Goal: Navigation & Orientation: Find specific page/section

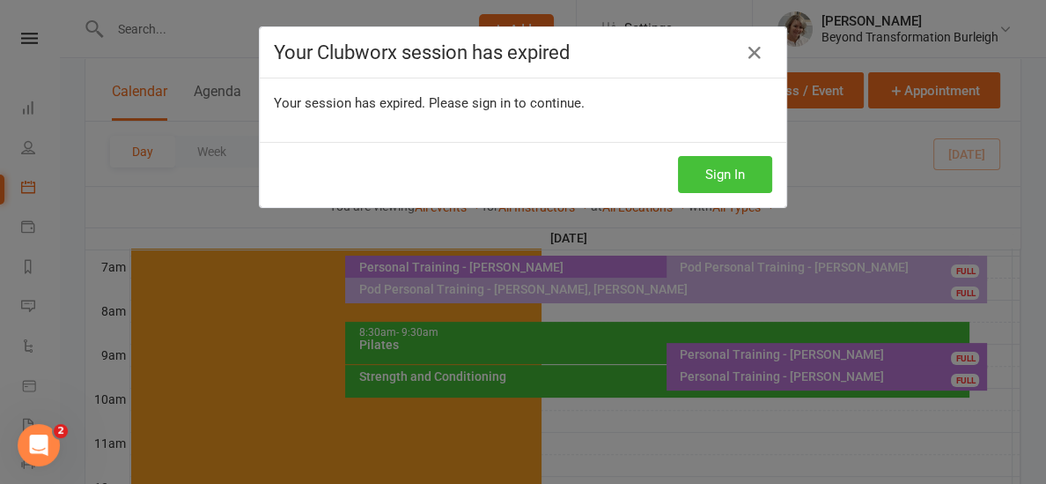
click at [748, 182] on button "Sign In" at bounding box center [725, 174] width 94 height 37
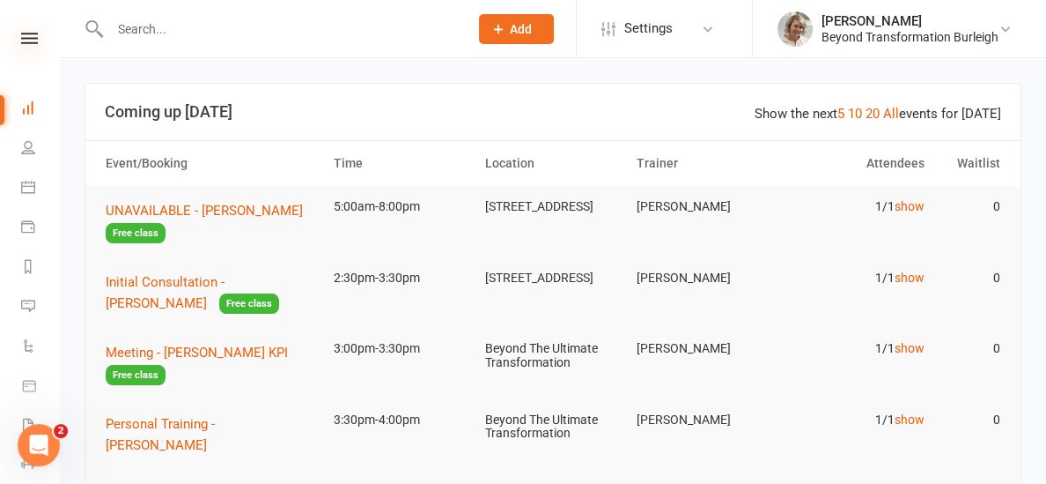
click at [36, 35] on icon at bounding box center [29, 38] width 17 height 11
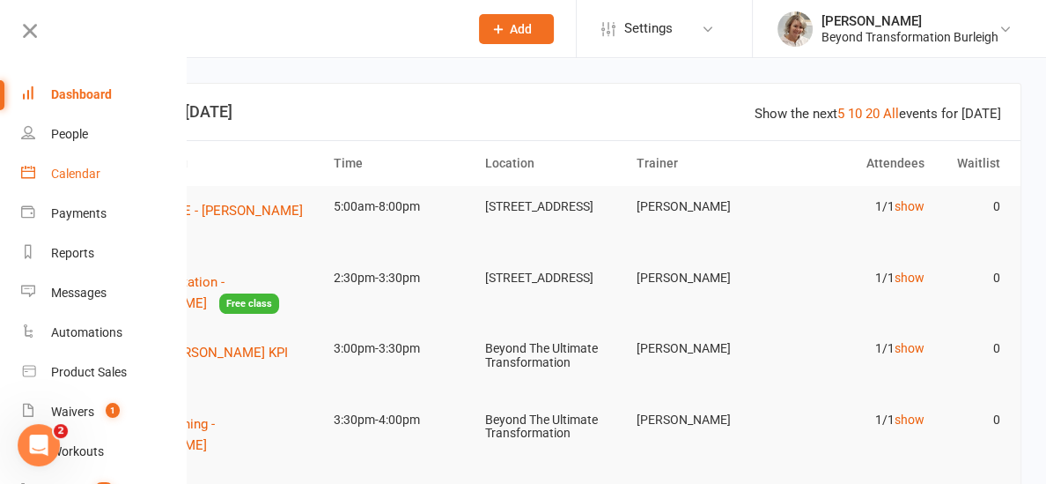
click at [55, 161] on link "Calendar" at bounding box center [104, 174] width 166 height 40
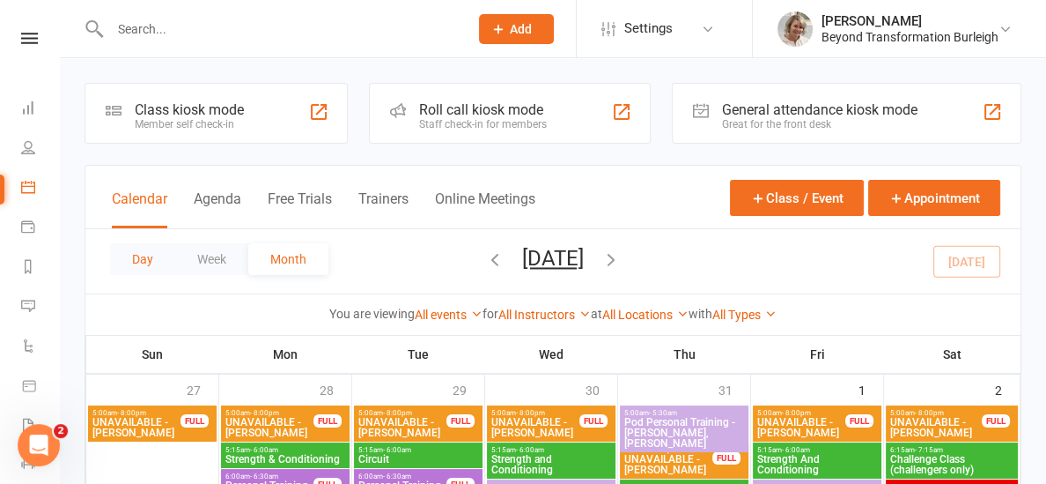
click at [137, 262] on button "Day" at bounding box center [142, 259] width 65 height 32
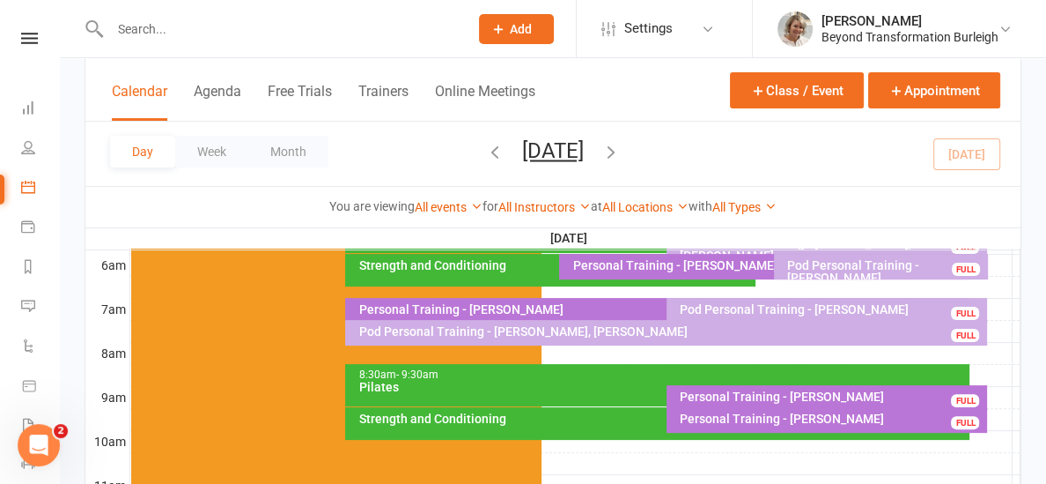
scroll to position [369, 0]
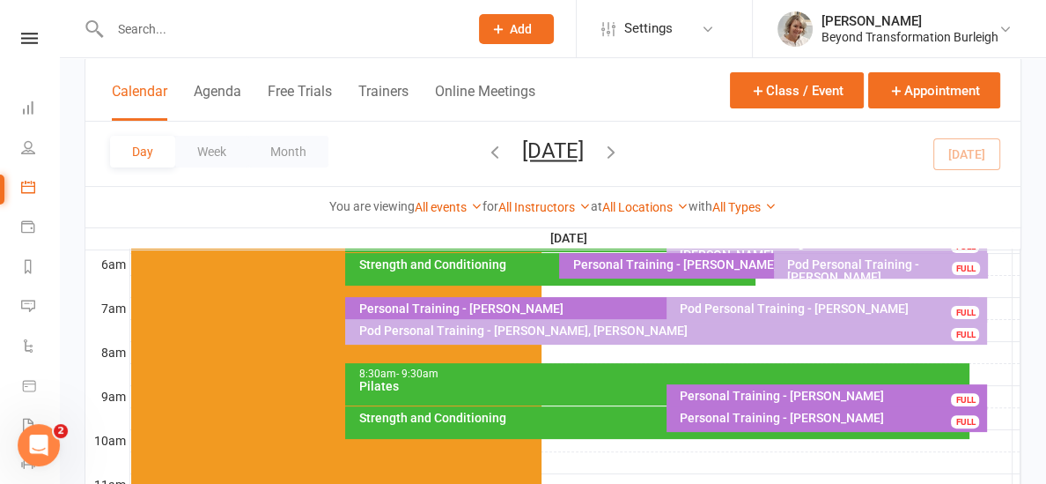
click at [621, 144] on icon "button" at bounding box center [611, 151] width 19 height 19
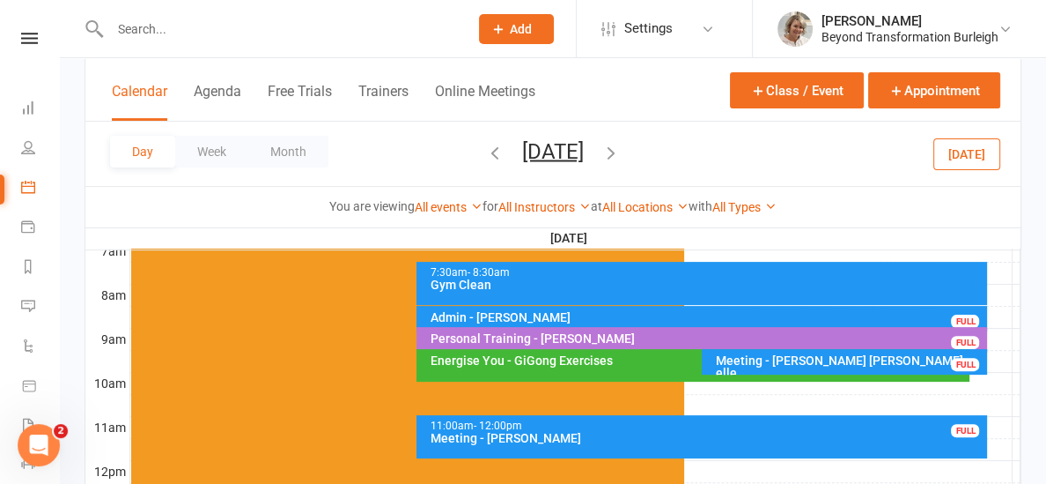
scroll to position [440, 0]
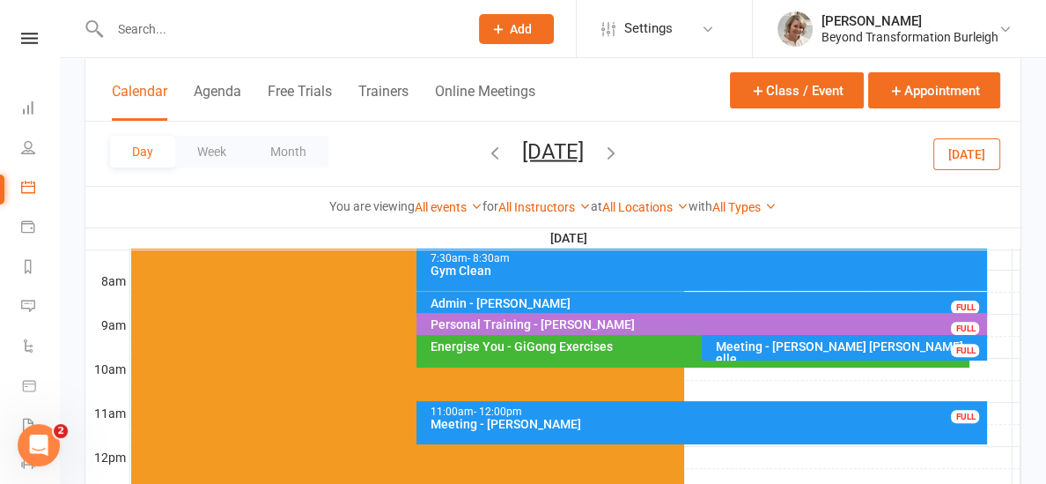
click at [485, 145] on icon "button" at bounding box center [494, 151] width 19 height 19
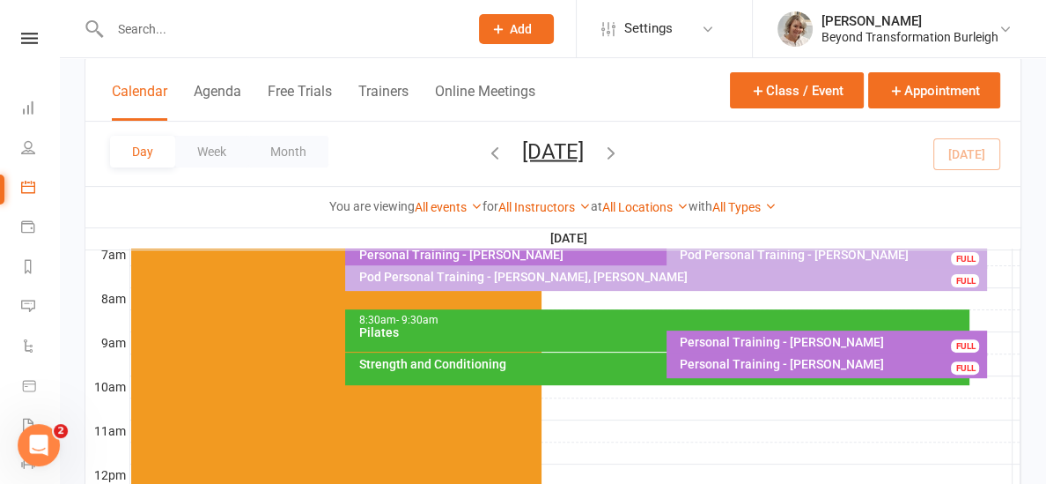
scroll to position [418, 0]
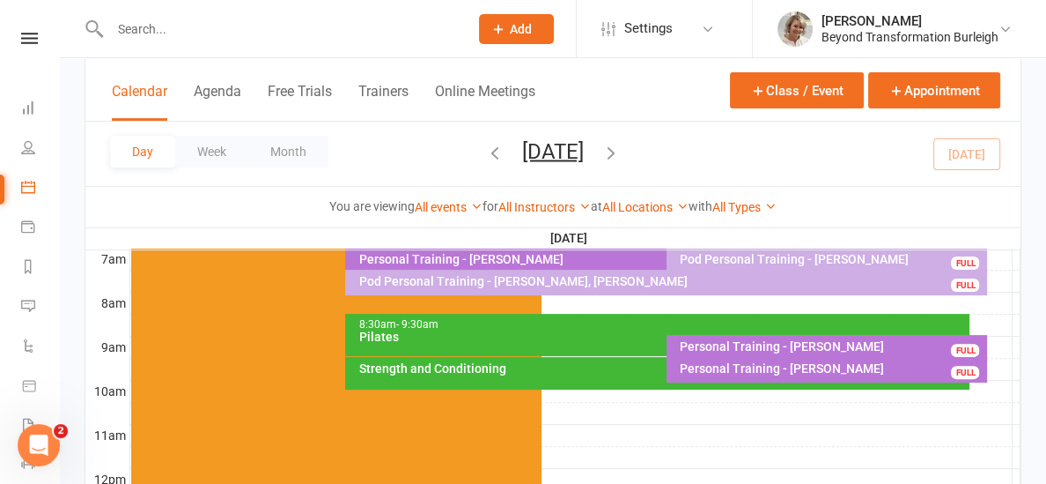
click at [752, 344] on div "Personal Training - [PERSON_NAME]" at bounding box center [832, 346] width 306 height 12
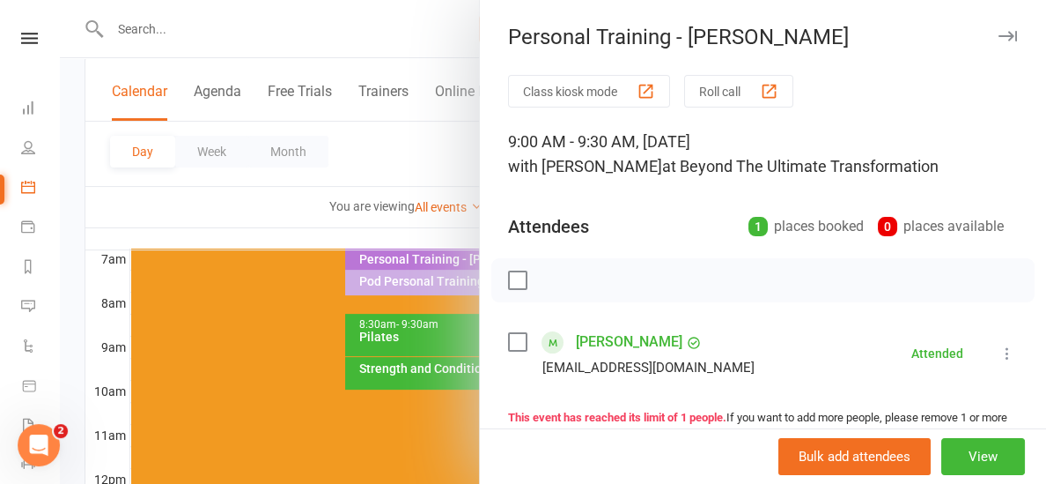
click at [269, 229] on div at bounding box center [553, 242] width 987 height 484
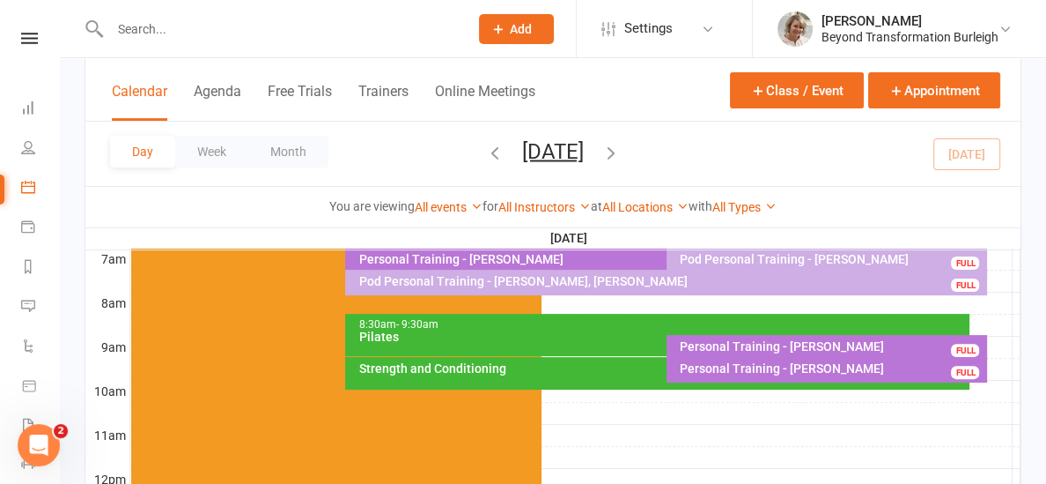
click at [391, 366] on div "Strength and Conditioning" at bounding box center [662, 368] width 609 height 12
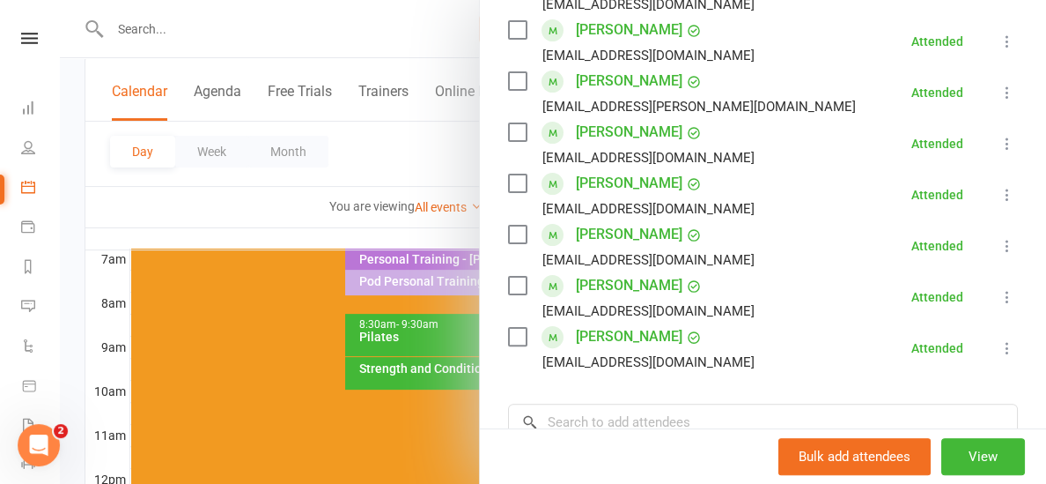
scroll to position [423, 0]
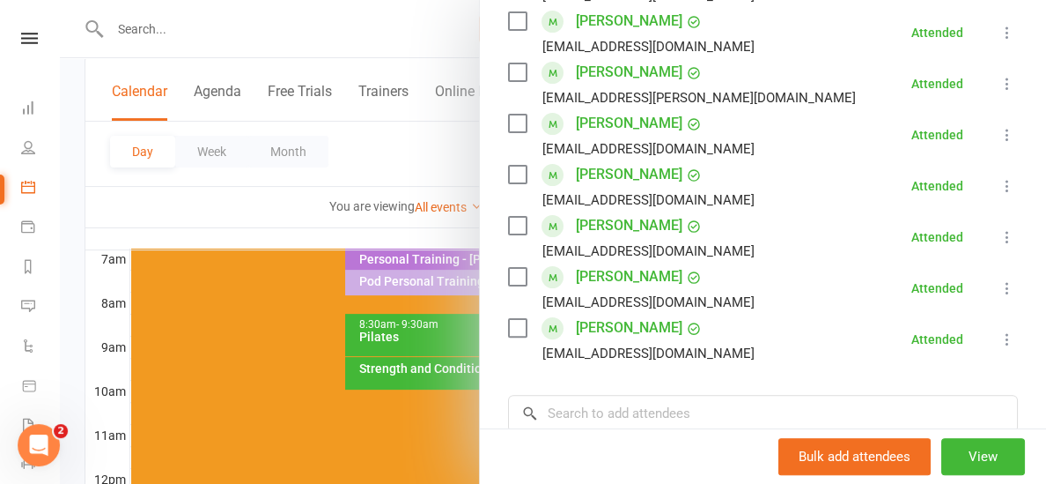
click at [366, 237] on div at bounding box center [553, 242] width 987 height 484
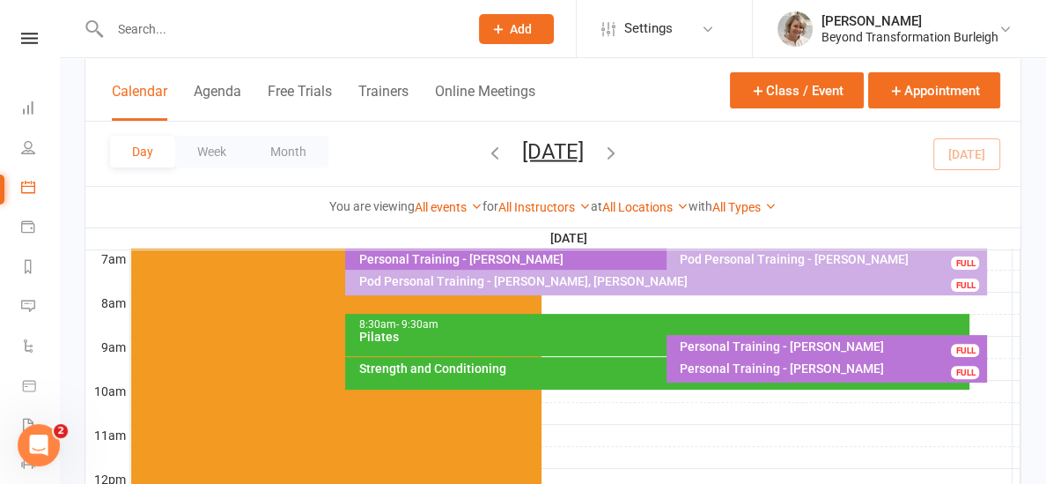
click at [621, 150] on icon "button" at bounding box center [611, 151] width 19 height 19
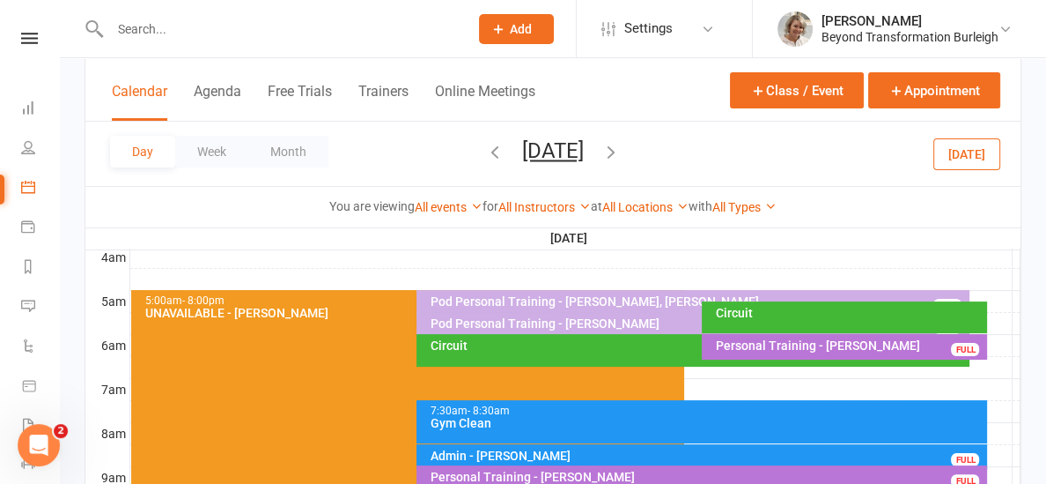
scroll to position [264, 0]
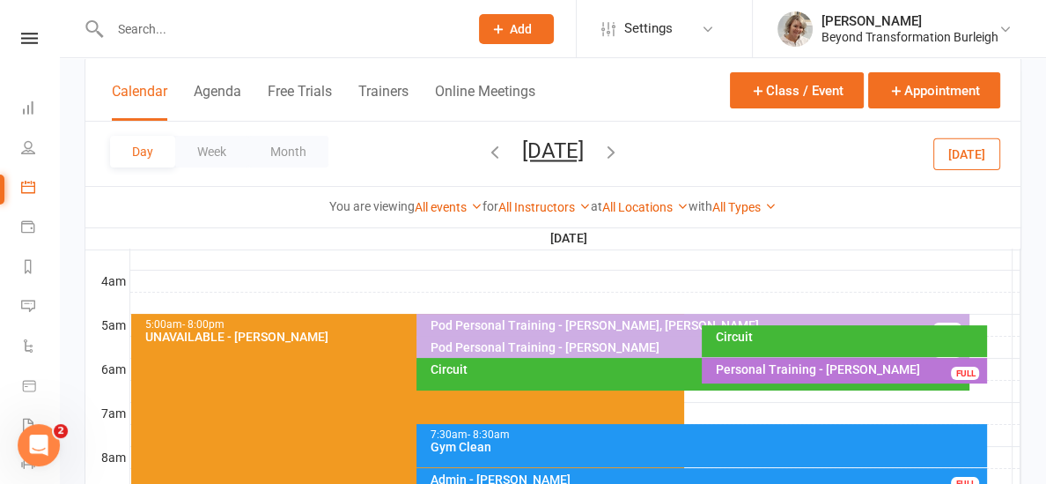
click at [738, 344] on div "Circuit" at bounding box center [844, 341] width 285 height 32
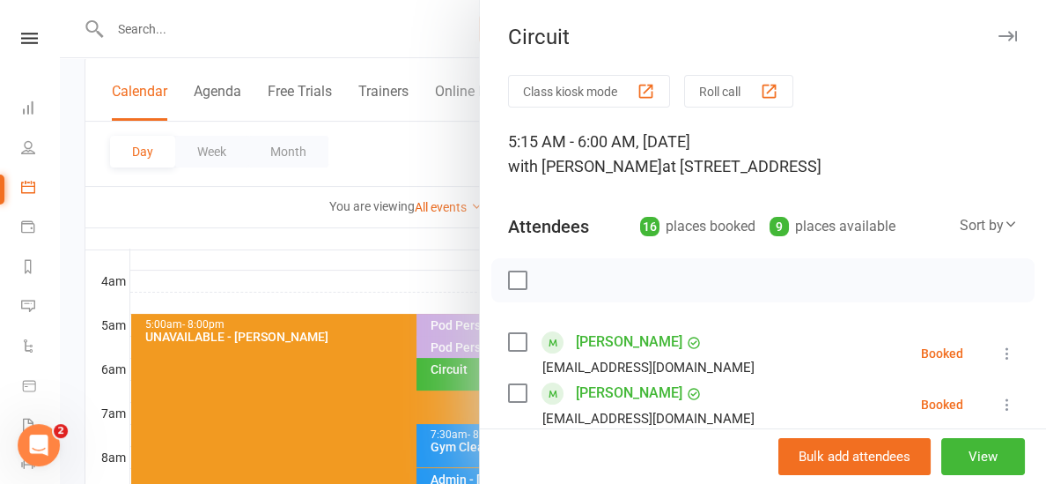
click at [406, 274] on div at bounding box center [553, 242] width 987 height 484
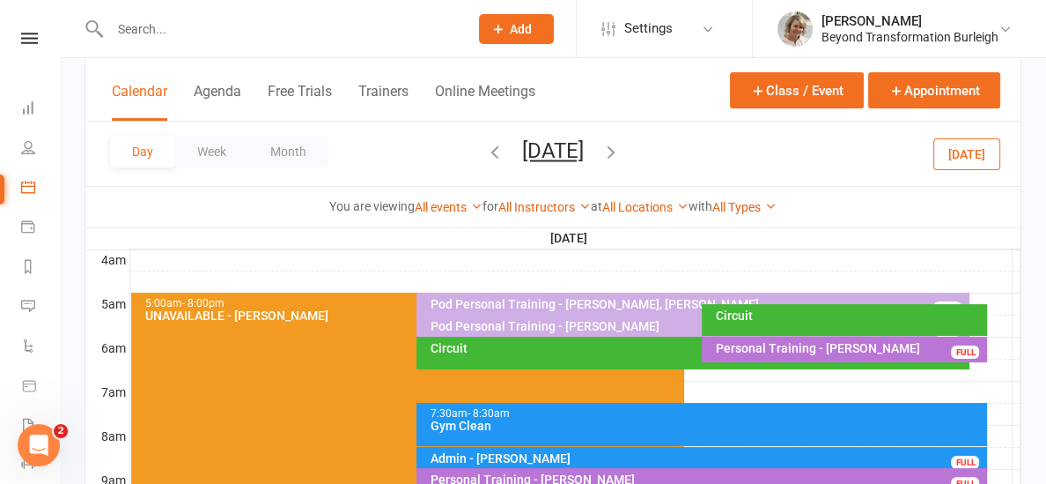
scroll to position [314, 0]
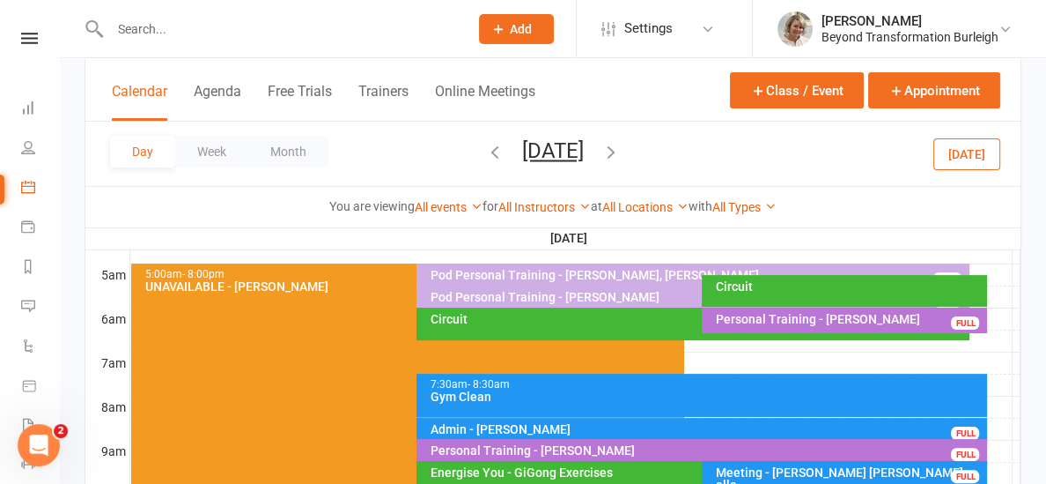
click at [615, 328] on div "Circuit" at bounding box center [693, 323] width 553 height 33
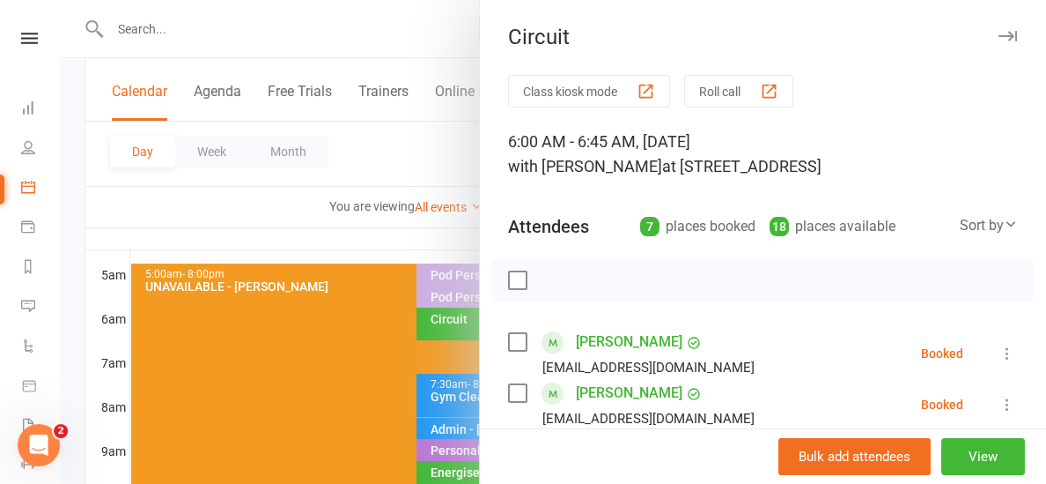
click at [462, 246] on div at bounding box center [553, 242] width 987 height 484
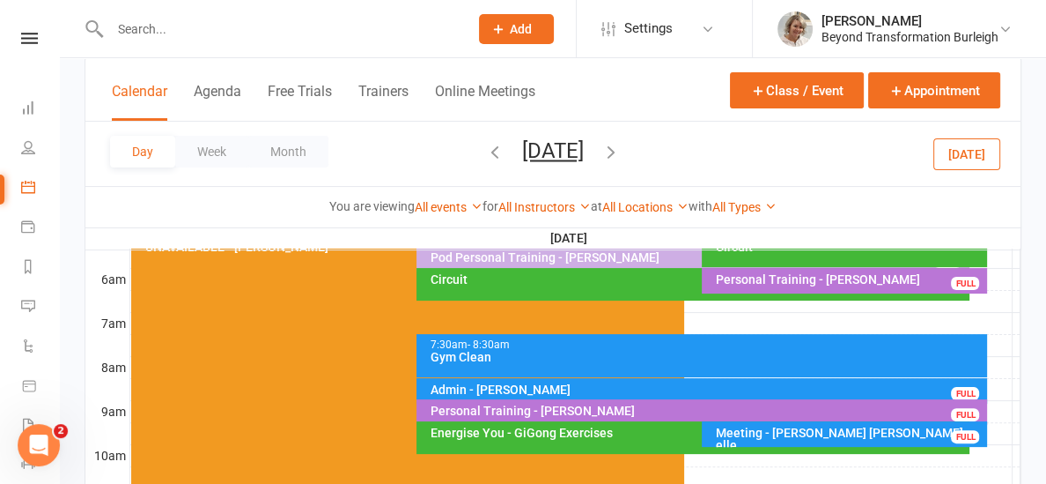
scroll to position [350, 0]
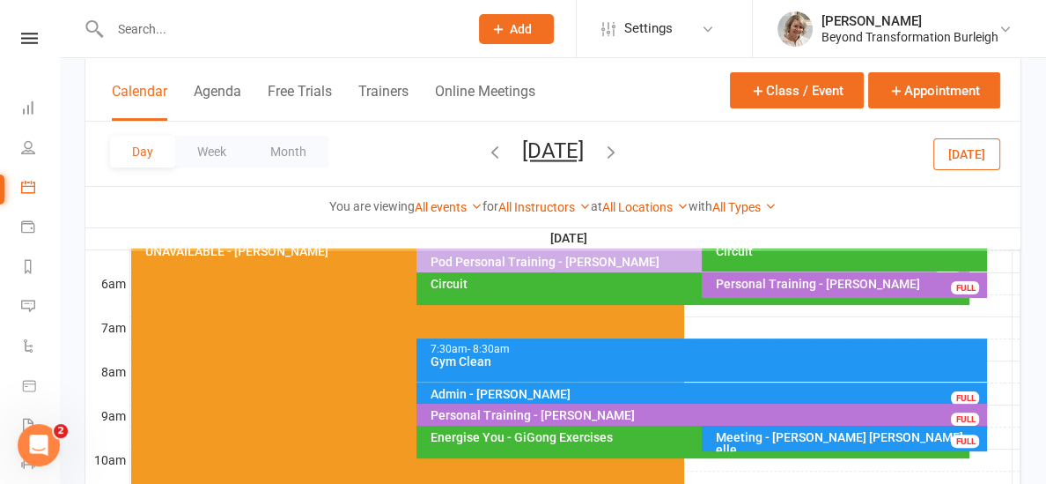
click at [632, 283] on div "Circuit" at bounding box center [697, 283] width 537 height 12
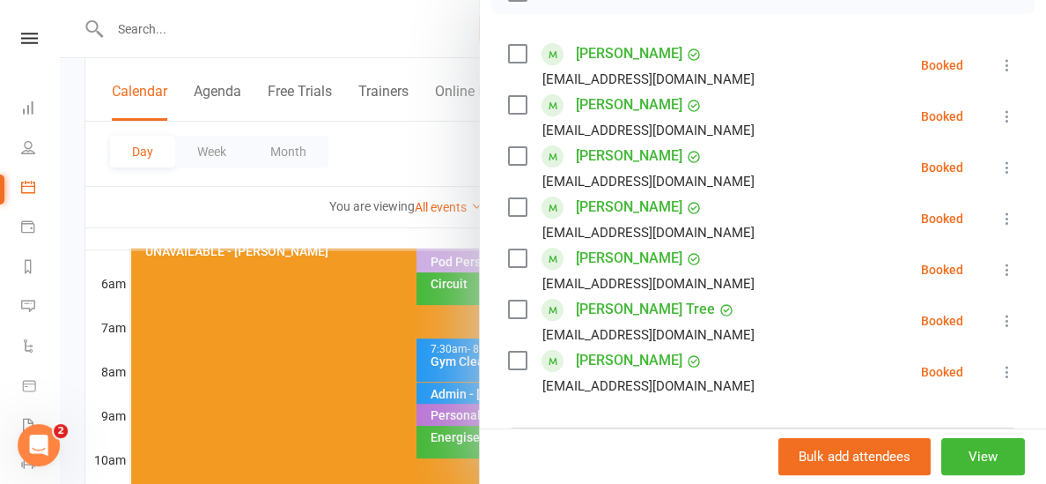
scroll to position [255, 0]
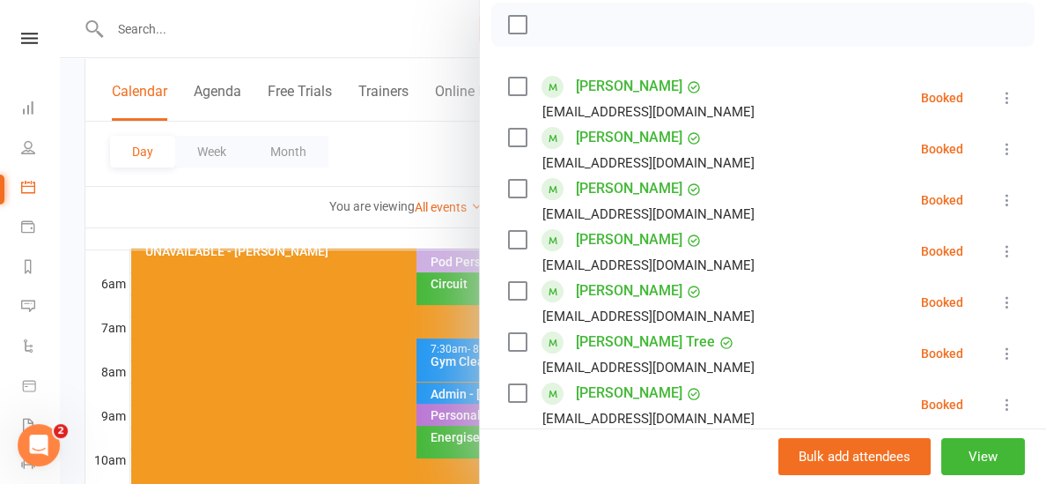
click at [441, 225] on div at bounding box center [553, 242] width 987 height 484
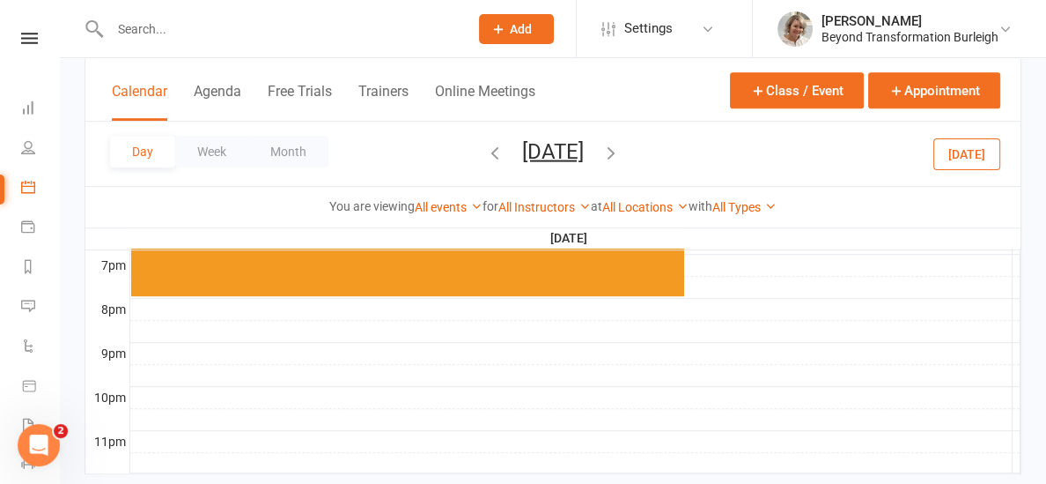
scroll to position [980, 0]
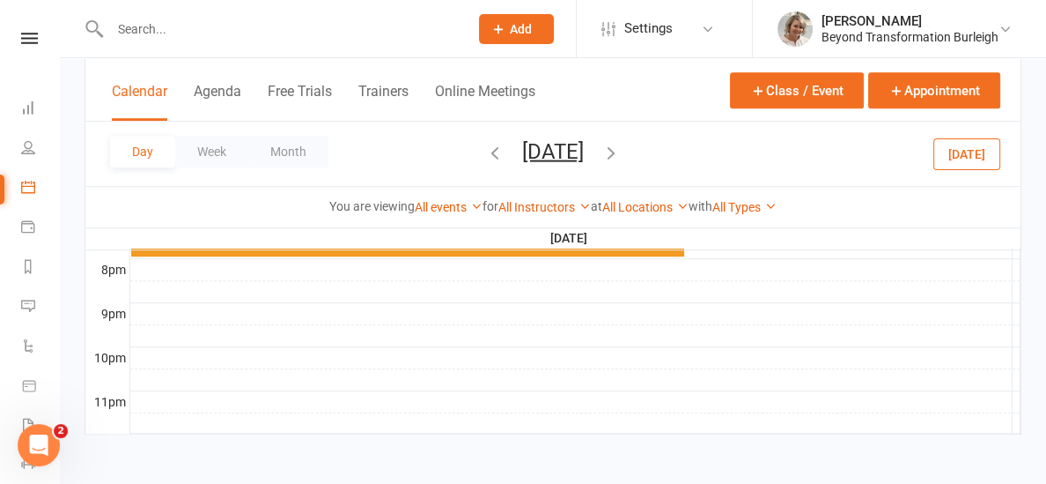
click at [781, 311] on div at bounding box center [575, 313] width 890 height 21
click at [627, 330] on div at bounding box center [575, 335] width 890 height 21
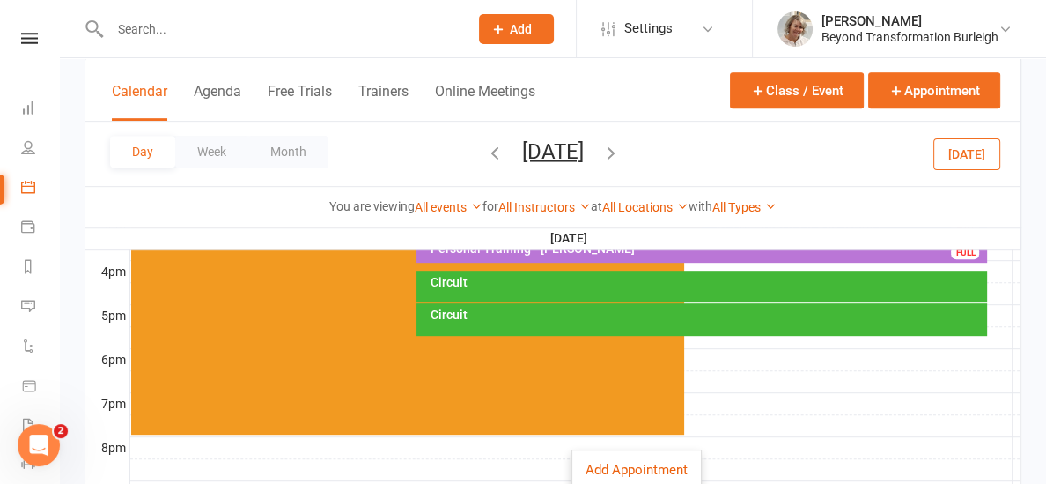
scroll to position [669, 0]
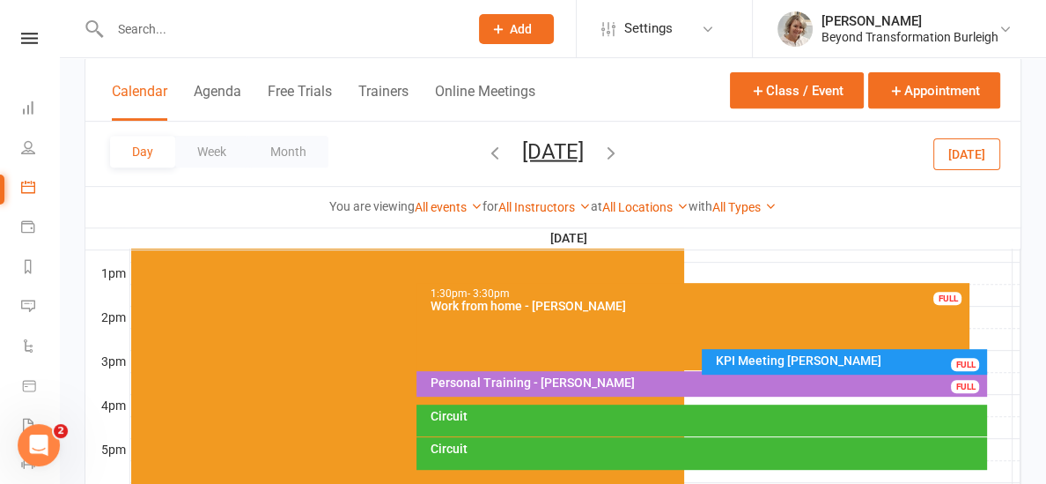
click at [621, 150] on icon "button" at bounding box center [611, 151] width 19 height 19
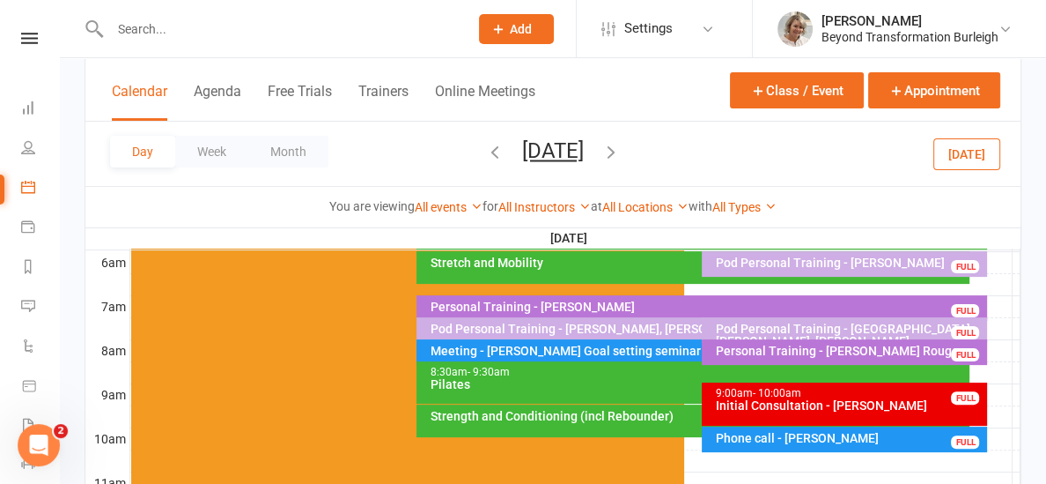
scroll to position [0, 0]
